Goal: Task Accomplishment & Management: Use online tool/utility

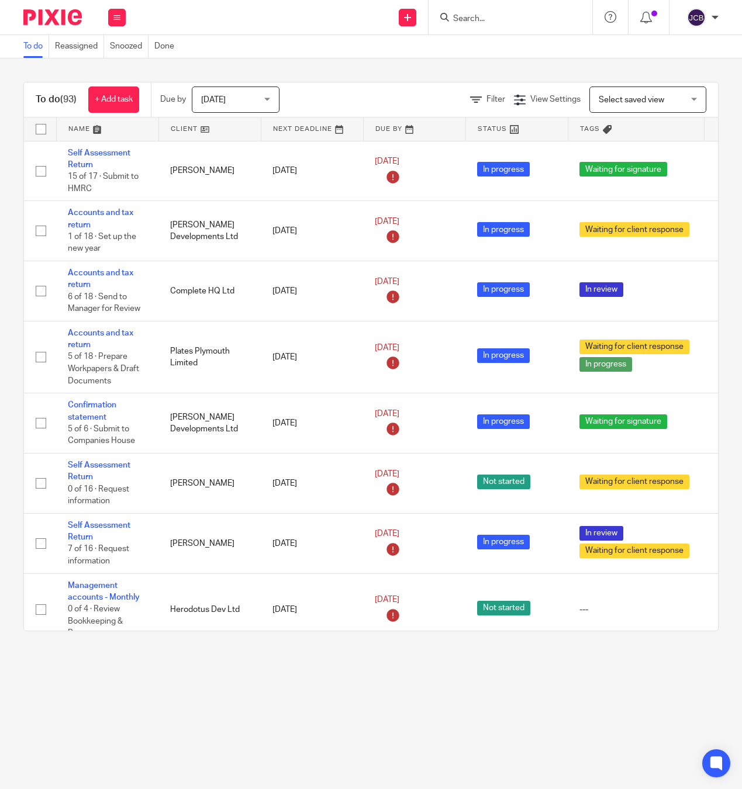
click at [475, 15] on input "Search" at bounding box center [504, 19] width 105 height 11
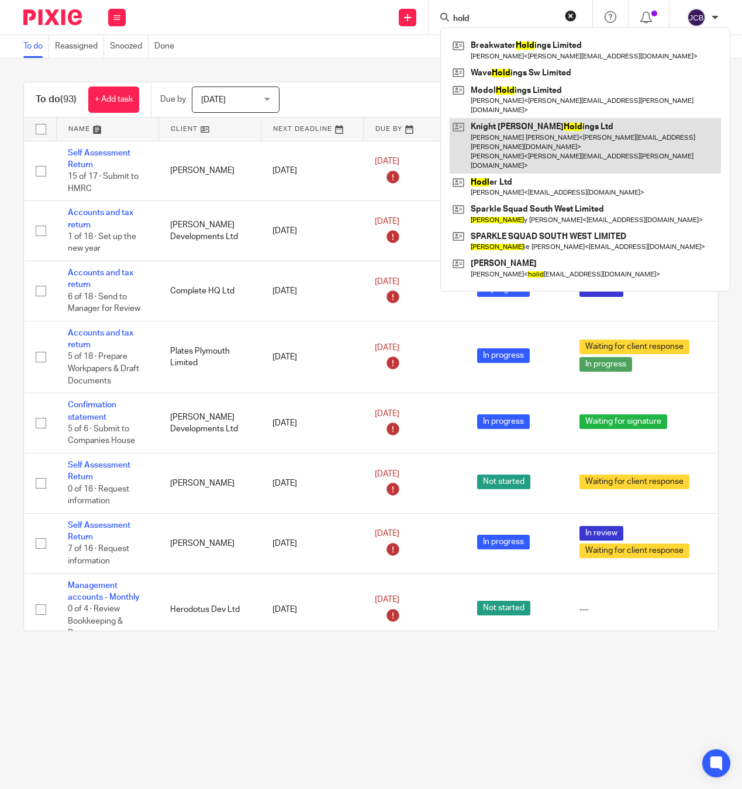
type input "hold"
click at [506, 122] on link at bounding box center [584, 146] width 271 height 56
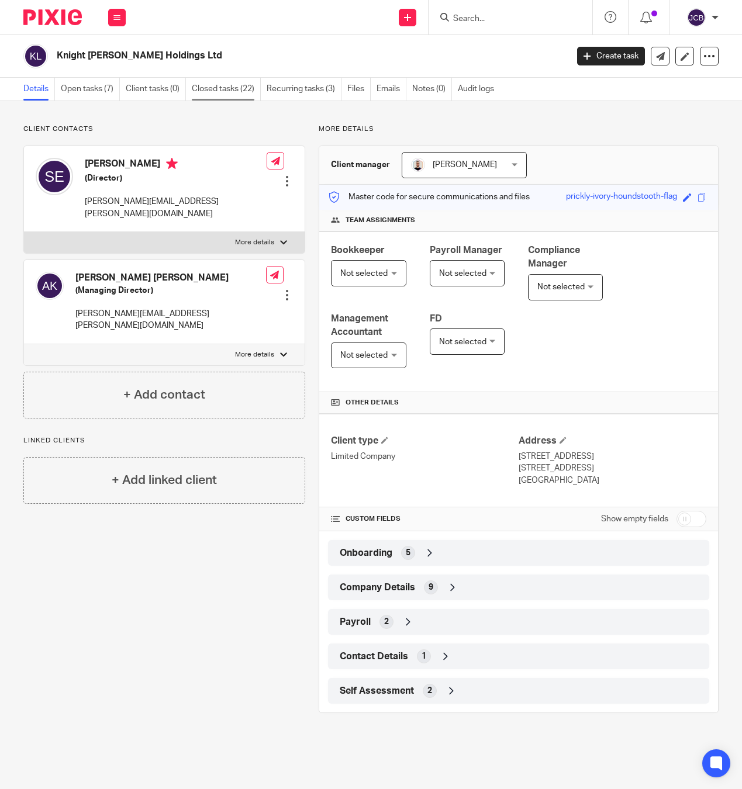
click at [219, 92] on link "Closed tasks (22)" at bounding box center [226, 89] width 69 height 23
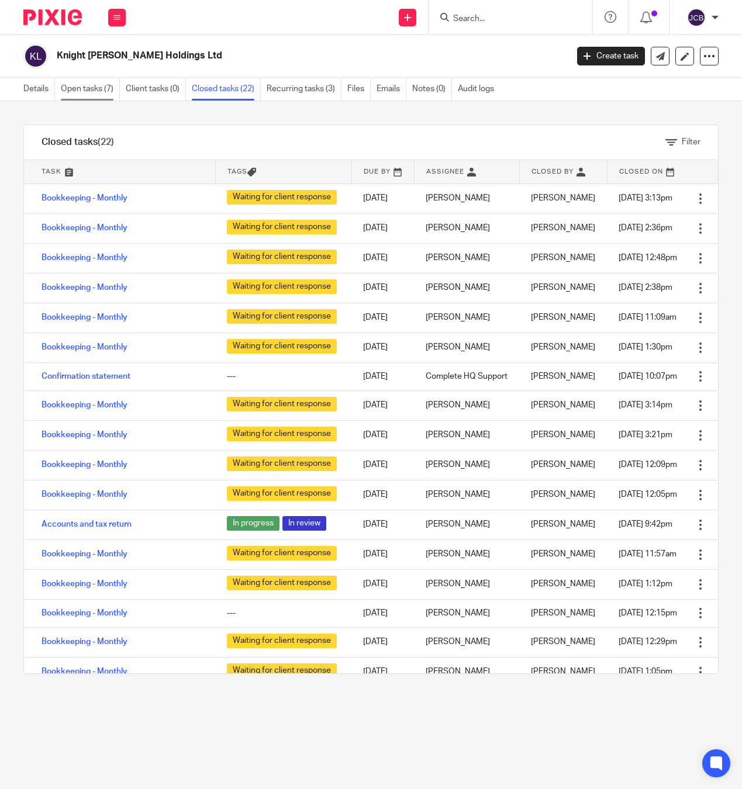
click at [91, 86] on link "Open tasks (7)" at bounding box center [90, 89] width 59 height 23
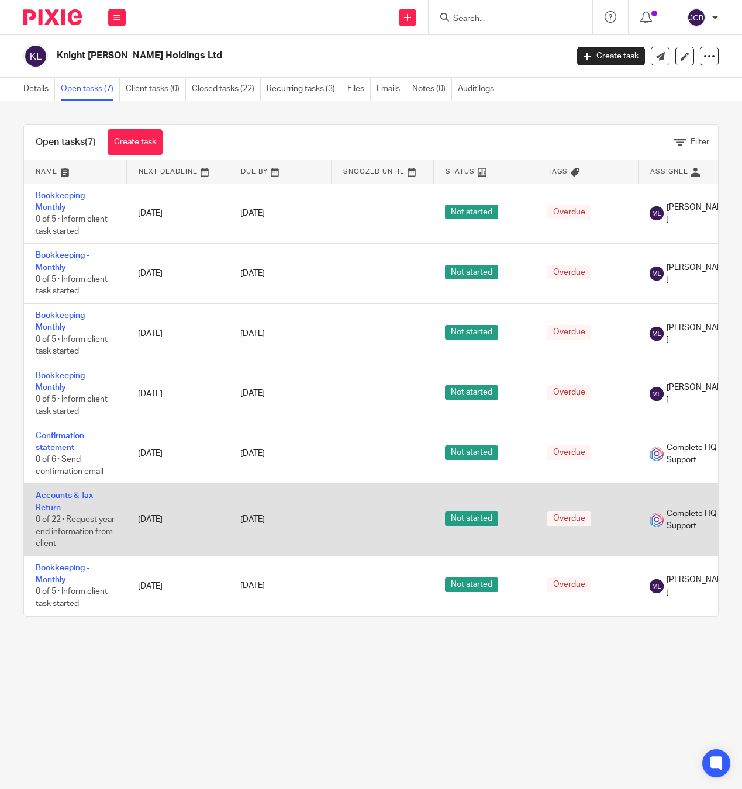
click at [67, 500] on link "Accounts & Tax Return" at bounding box center [64, 502] width 57 height 20
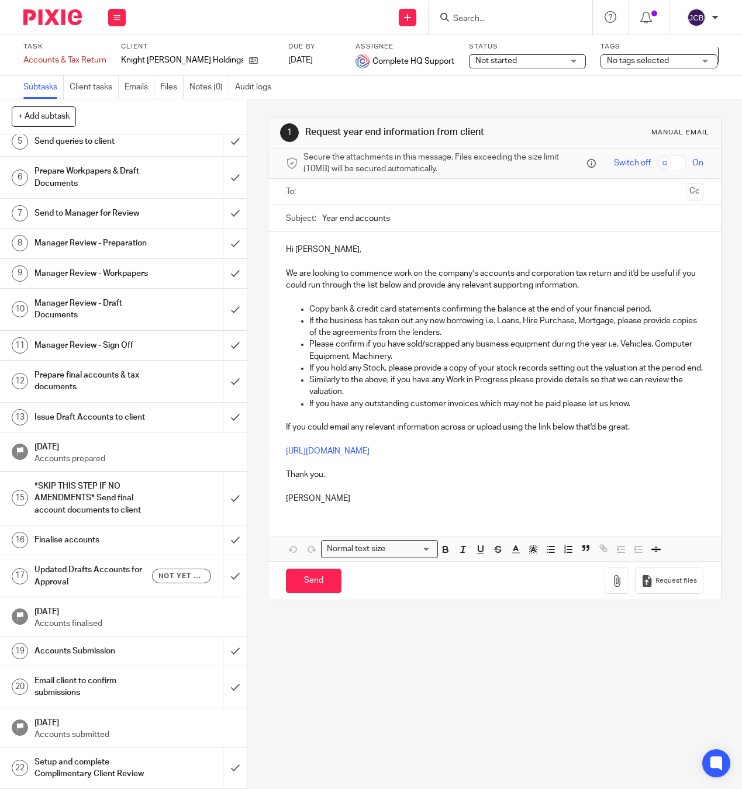
scroll to position [217, 0]
click at [58, 562] on h1 "Updated Drafts Accounts for Approval" at bounding box center [93, 576] width 118 height 30
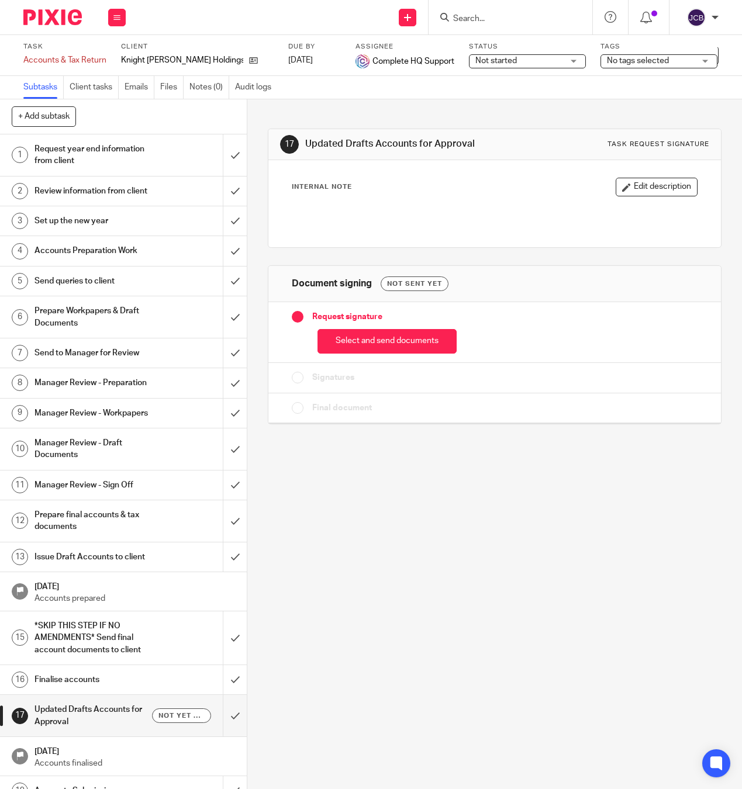
click at [60, 566] on h1 "Issue Draft Accounts to client" at bounding box center [93, 557] width 118 height 18
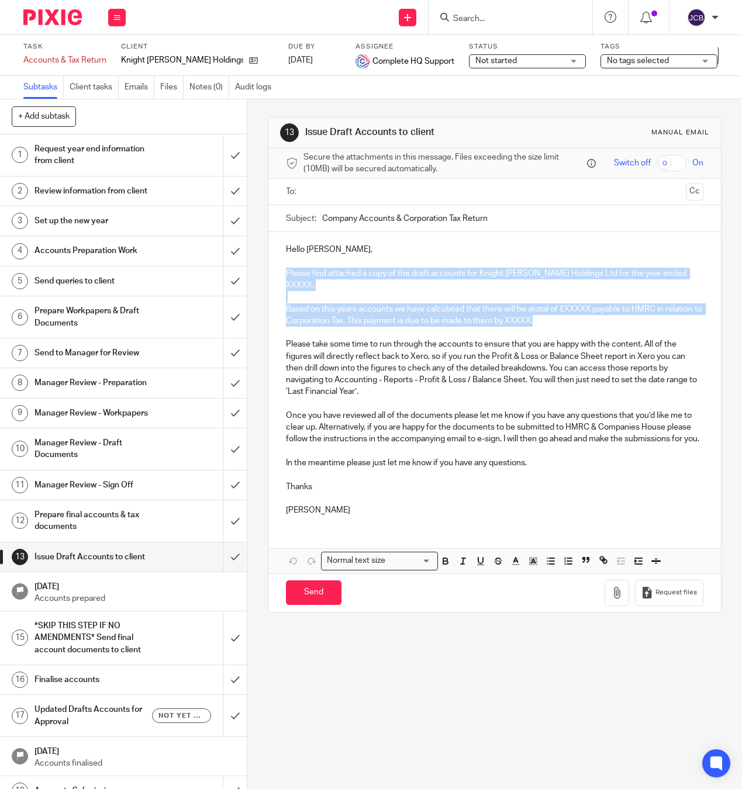
drag, startPoint x: 282, startPoint y: 279, endPoint x: 577, endPoint y: 330, distance: 299.6
click at [577, 330] on div "Hello [PERSON_NAME], Please find attached a copy of the draft accounts for Knig…" at bounding box center [494, 378] width 452 height 293
copy div "Please find attached a copy of the draft accounts for Knight Edmonds Holdings L…"
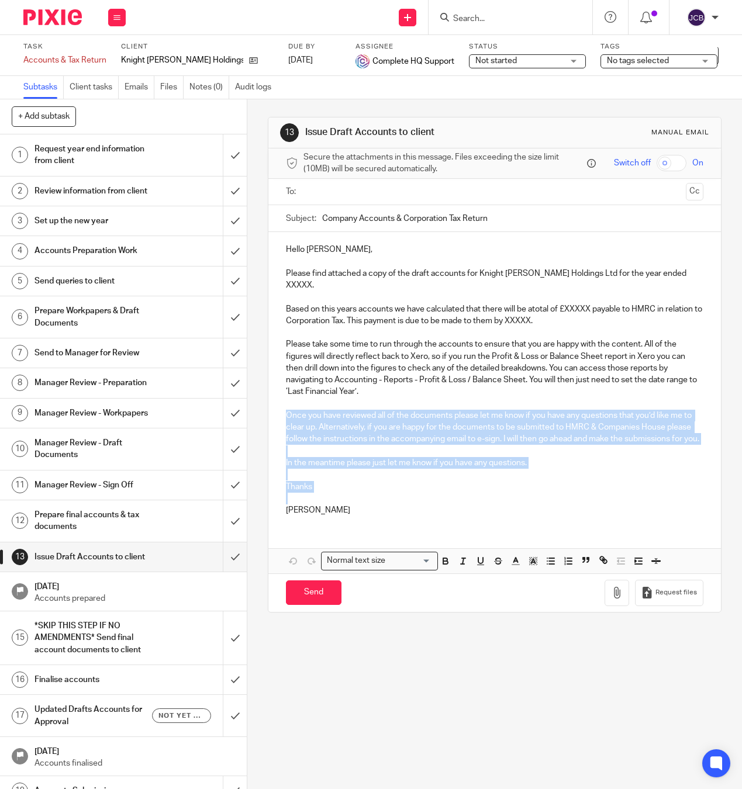
drag, startPoint x: 282, startPoint y: 419, endPoint x: 330, endPoint y: 510, distance: 102.7
click at [330, 510] on div "Hello Samuel, Please find attached a copy of the draft accounts for Knight Edmo…" at bounding box center [494, 378] width 452 height 293
copy div "Once you have reviewed all of the documents please let me know if you have any …"
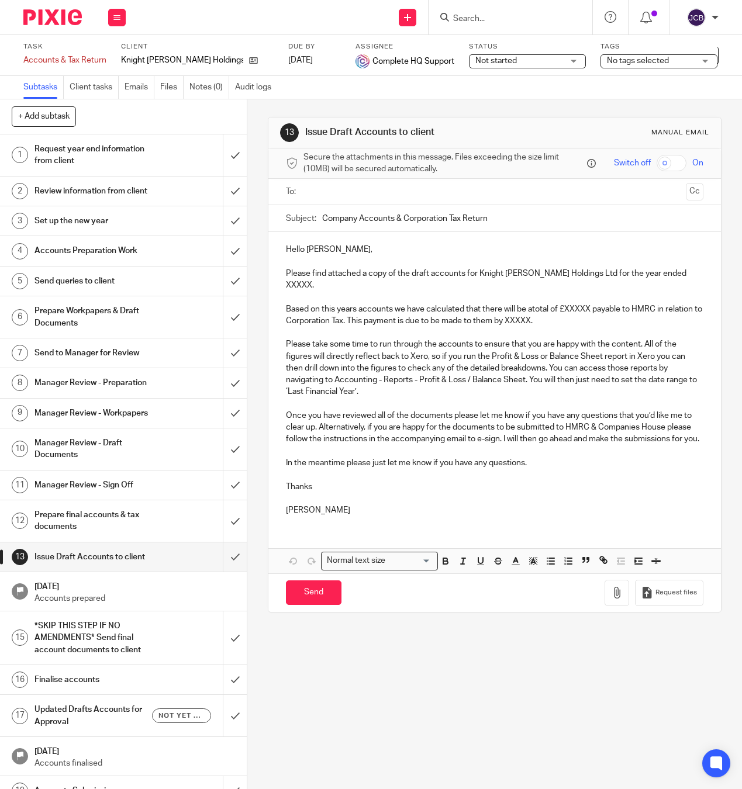
click at [433, 702] on div "13 Issue Draft Accounts to client Manual email Secure the attachments in this m…" at bounding box center [494, 444] width 494 height 690
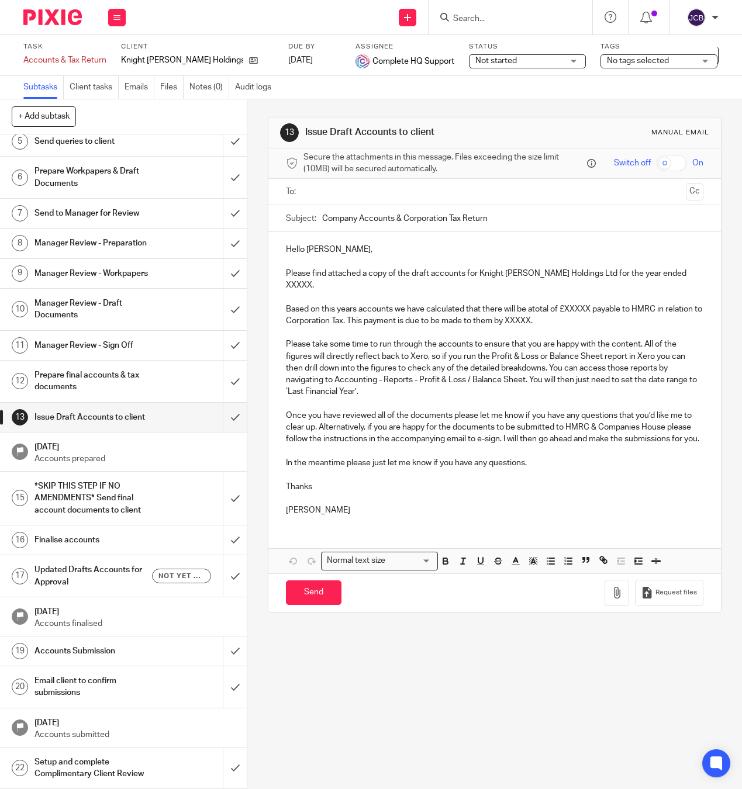
scroll to position [217, 0]
click at [249, 60] on icon at bounding box center [253, 60] width 9 height 9
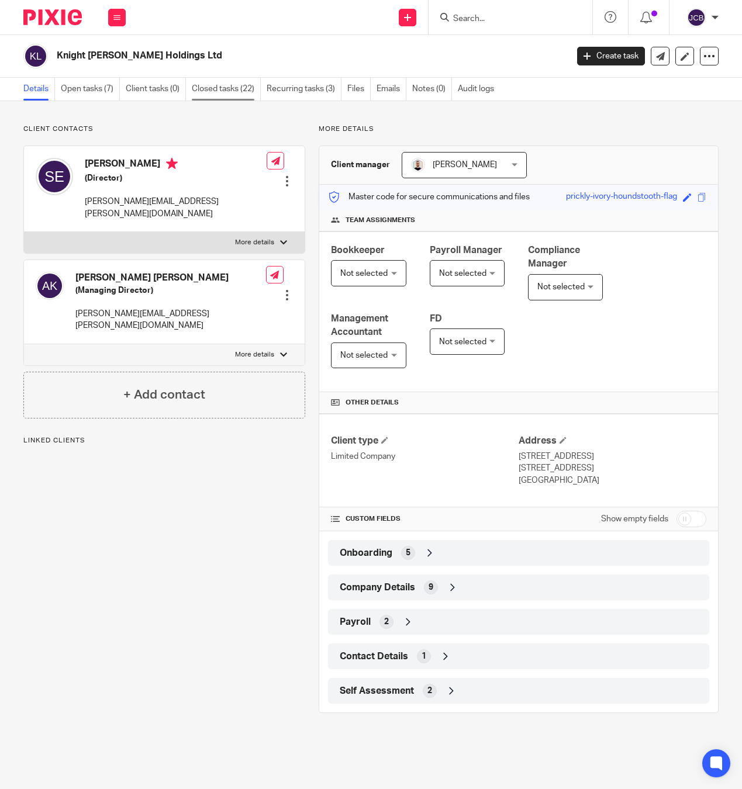
click at [219, 90] on link "Closed tasks (22)" at bounding box center [226, 89] width 69 height 23
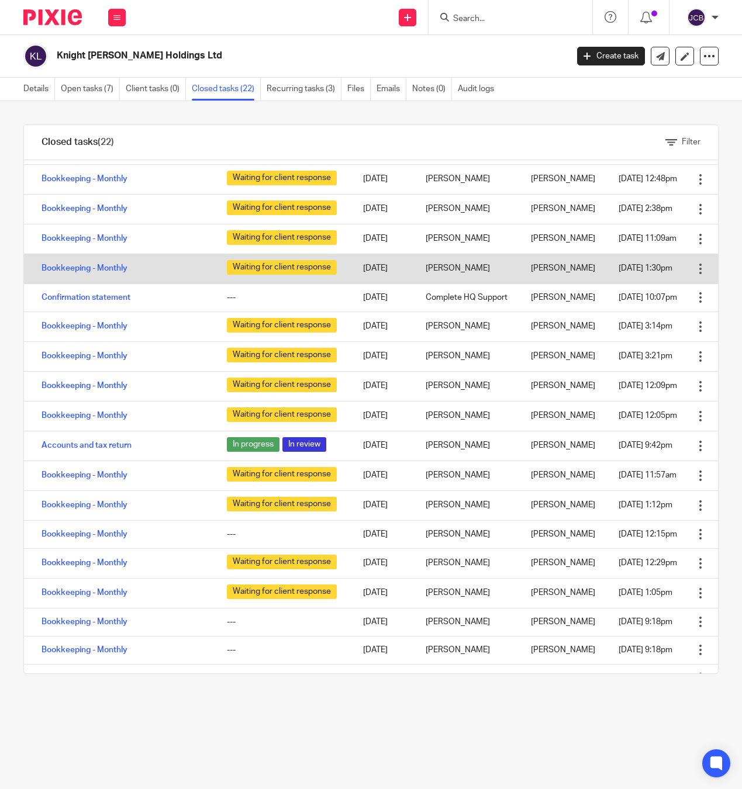
scroll to position [158, 0]
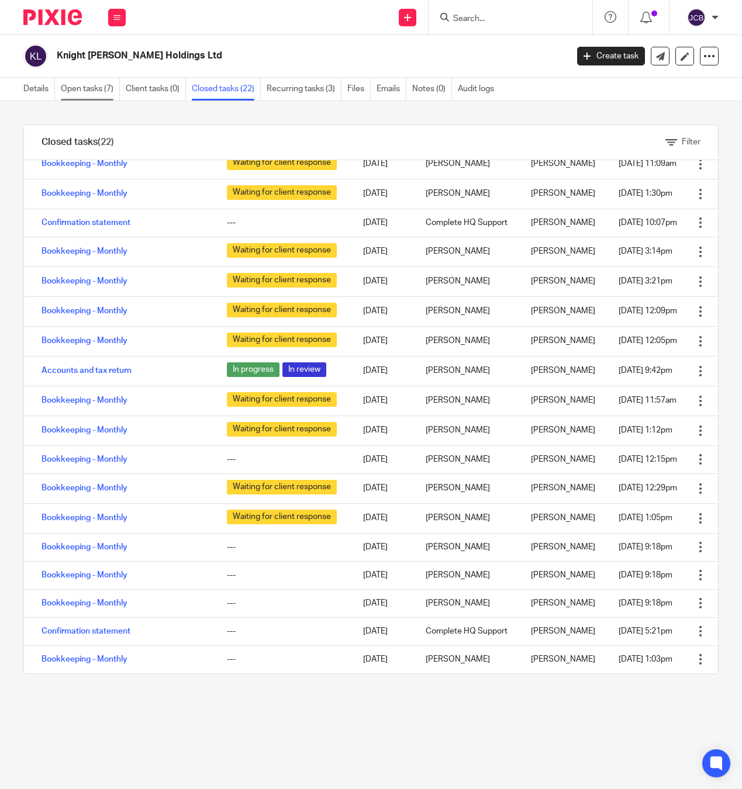
click at [93, 95] on link "Open tasks (7)" at bounding box center [90, 89] width 59 height 23
